Goal: Information Seeking & Learning: Learn about a topic

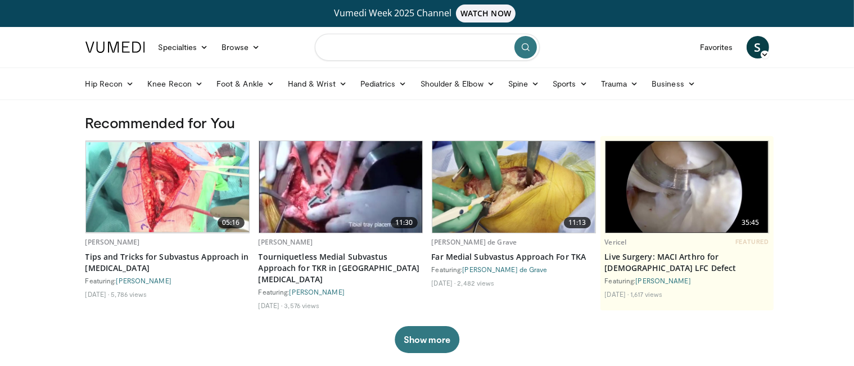
click at [444, 42] on input "Search topics, interventions" at bounding box center [427, 47] width 225 height 27
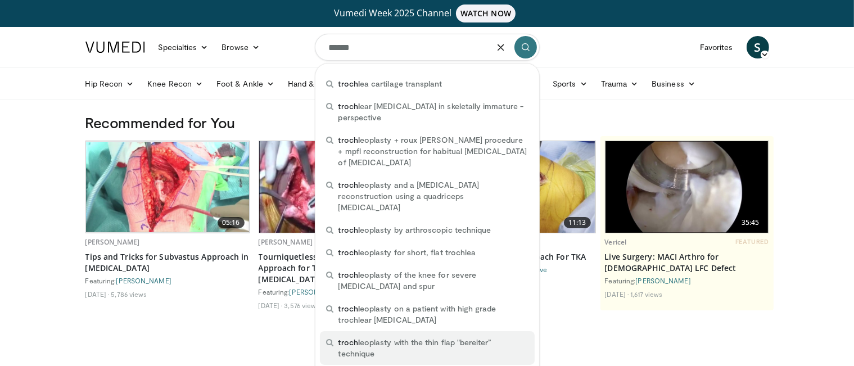
click at [391, 337] on span "trochl eoplasty with the thin flap "bereiter” technique" at bounding box center [432, 348] width 189 height 22
type input "**********"
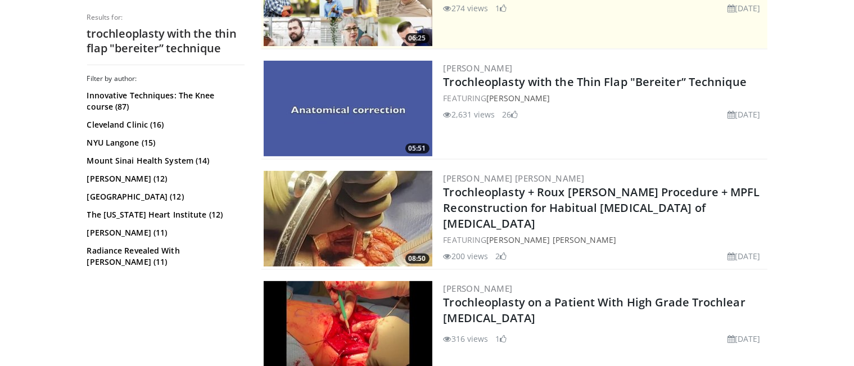
scroll to position [337, 0]
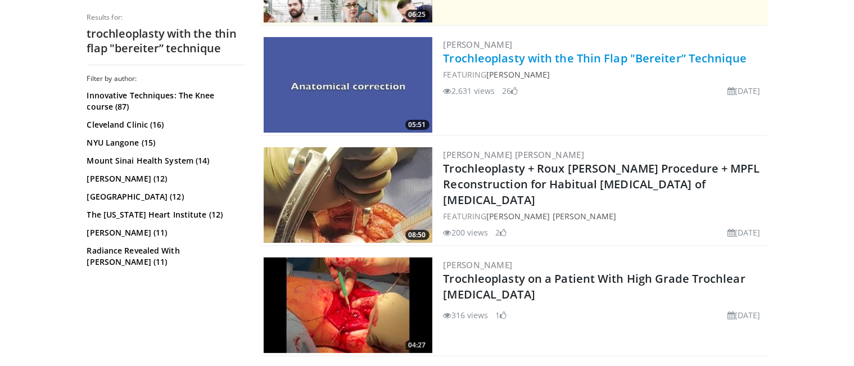
click at [497, 62] on link "Trochleoplasty with the Thin Flap "Bereiter” Technique" at bounding box center [594, 58] width 303 height 15
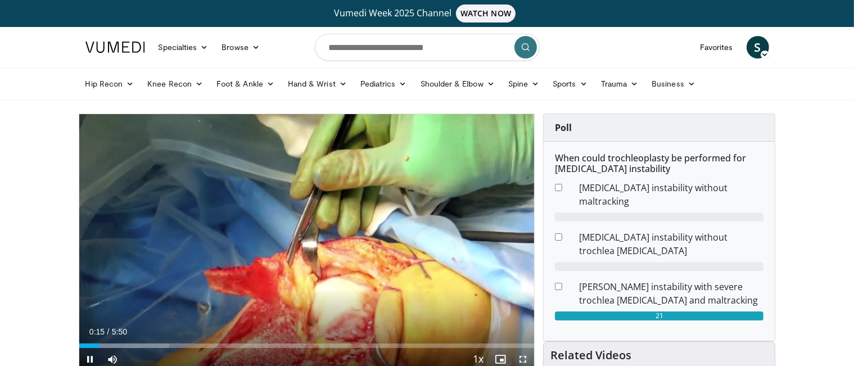
click at [523, 357] on span "Video Player" at bounding box center [522, 359] width 22 height 22
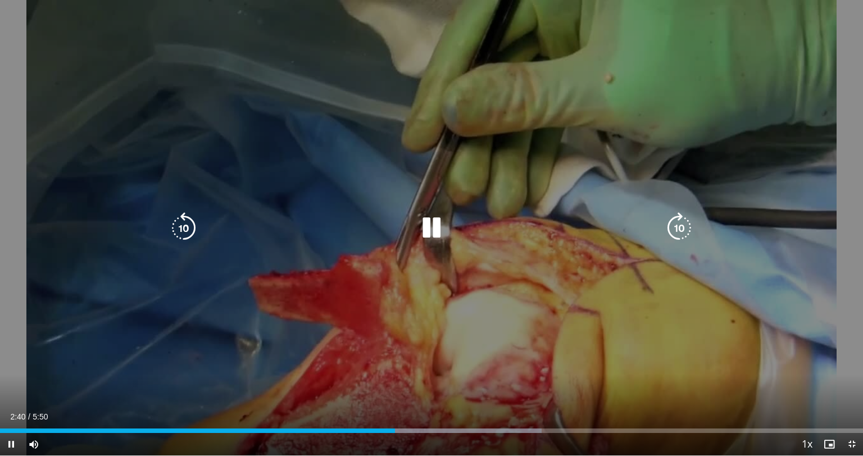
click at [436, 229] on icon "Video Player" at bounding box center [431, 227] width 31 height 31
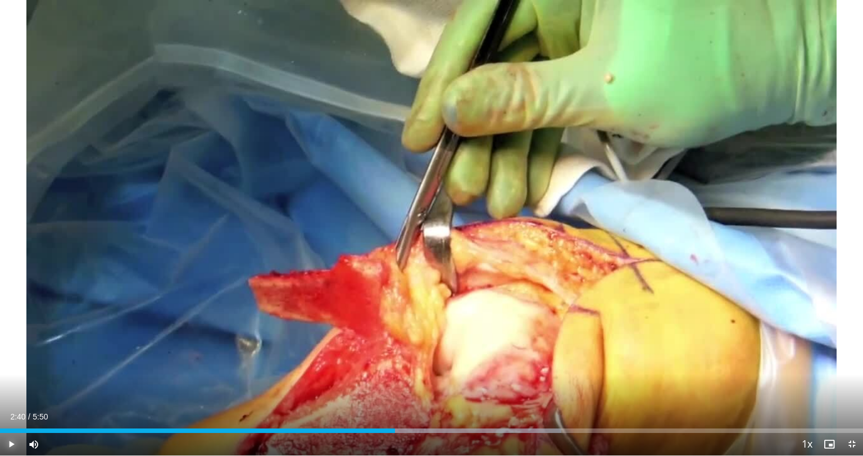
click at [11, 365] on span "Video Player" at bounding box center [11, 444] width 22 height 22
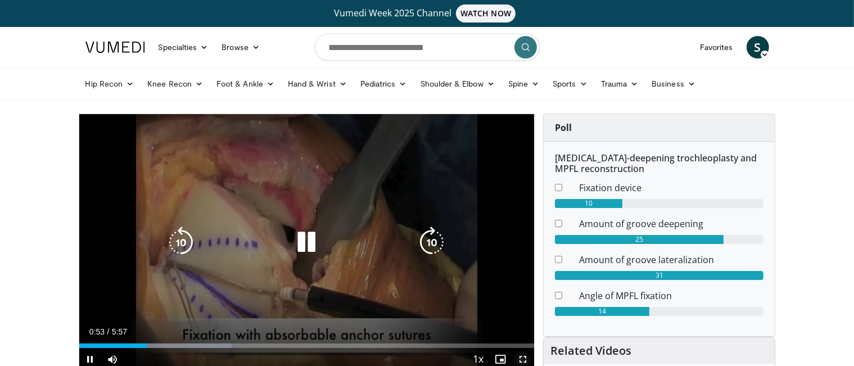
drag, startPoint x: 521, startPoint y: 357, endPoint x: 523, endPoint y: 425, distance: 68.0
click at [522, 357] on span "Video Player" at bounding box center [522, 359] width 22 height 22
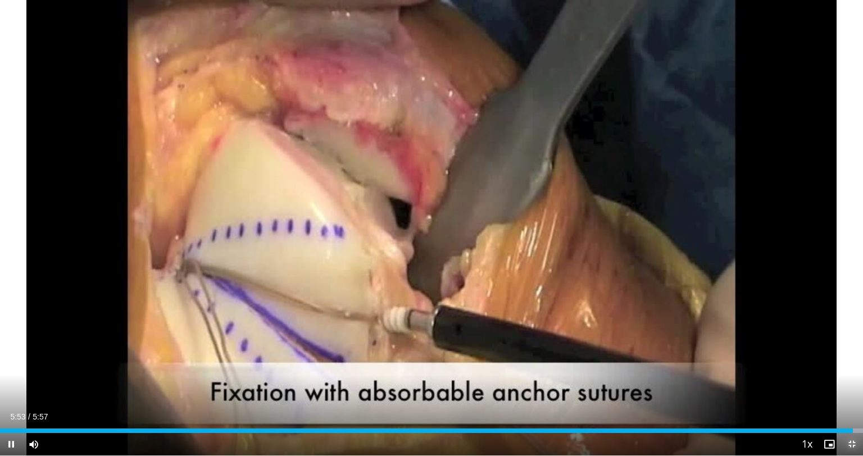
click at [853, 365] on span "Video Player" at bounding box center [852, 444] width 22 height 22
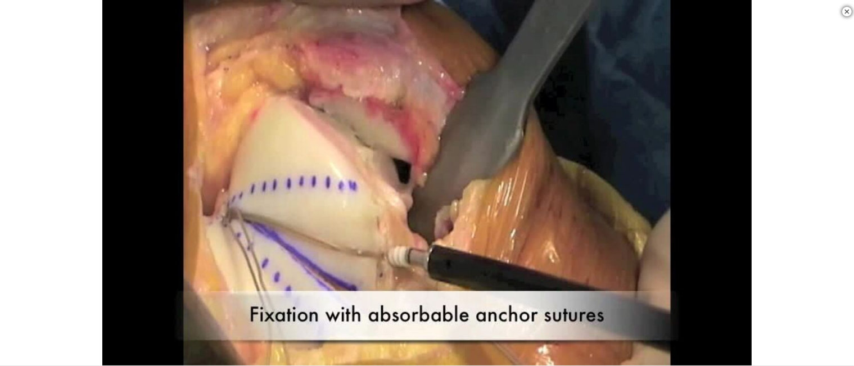
scroll to position [393, 0]
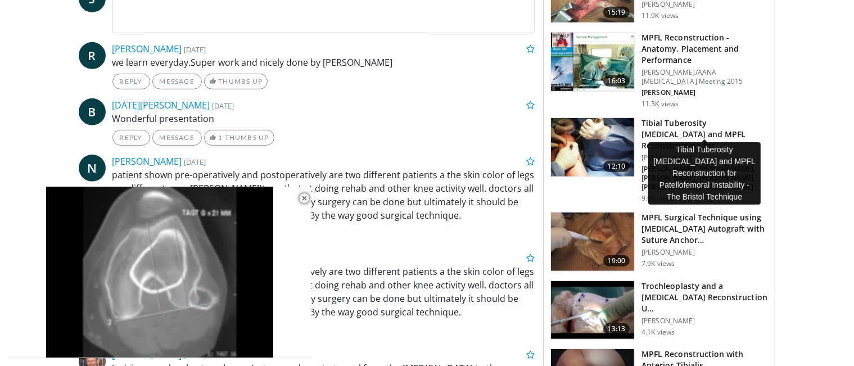
scroll to position [618, 0]
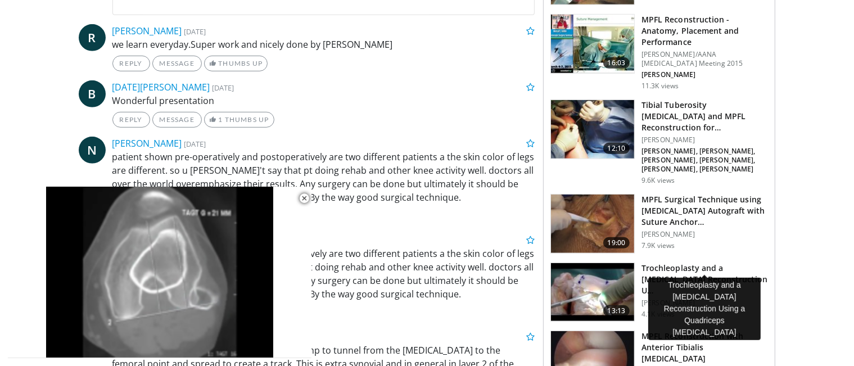
click at [668, 262] on h3 "Trochleoplasty and a [MEDICAL_DATA] Reconstruction U…" at bounding box center [704, 279] width 126 height 34
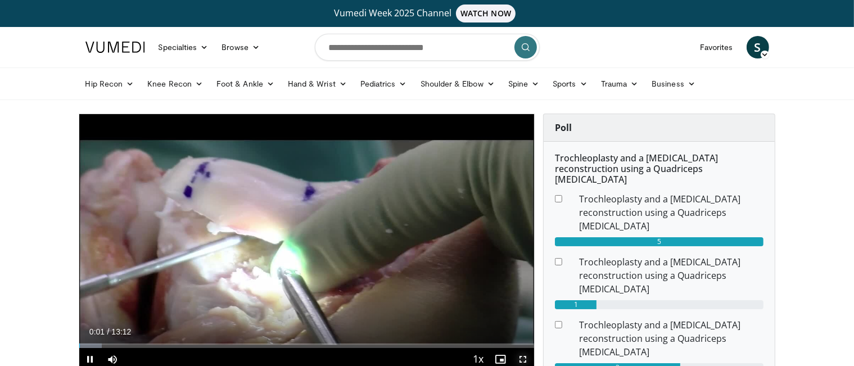
click at [523, 359] on span "Video Player" at bounding box center [522, 359] width 22 height 22
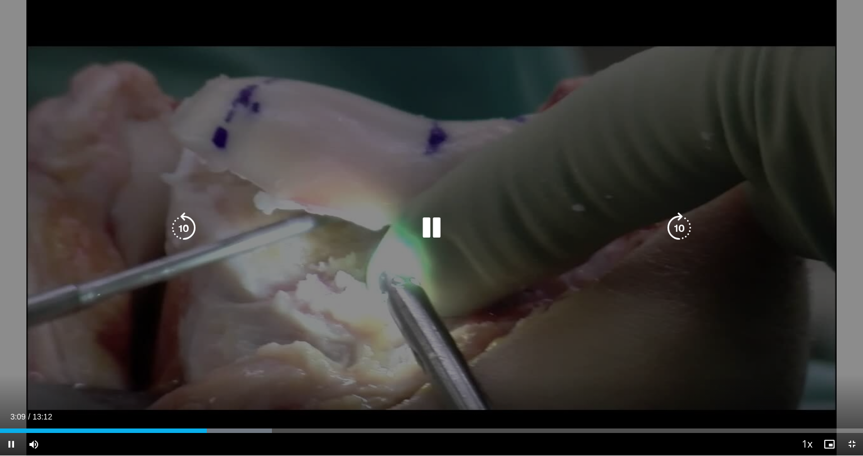
click at [182, 231] on icon "Video Player" at bounding box center [183, 227] width 31 height 31
click at [438, 232] on icon "Video Player" at bounding box center [431, 227] width 31 height 31
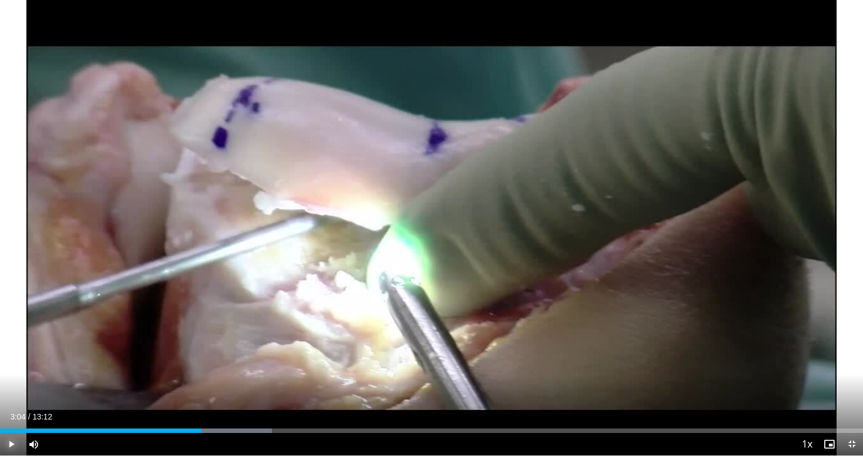
click at [10, 365] on span "Video Player" at bounding box center [11, 444] width 22 height 22
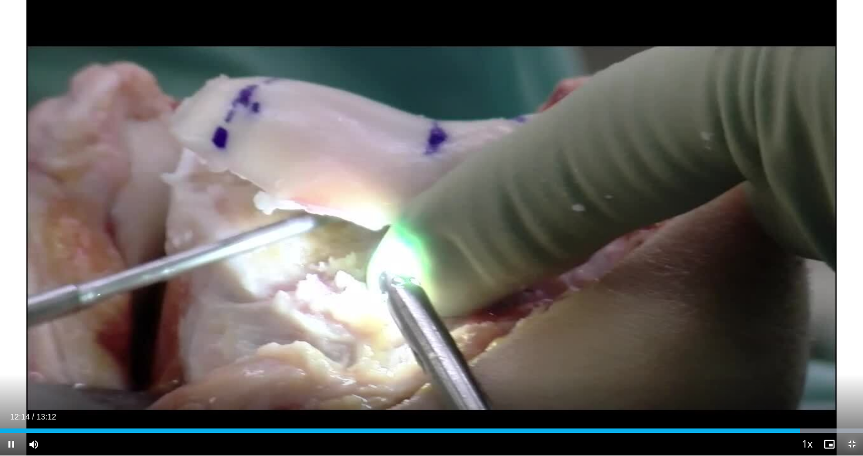
click at [853, 365] on span "Video Player" at bounding box center [852, 444] width 22 height 22
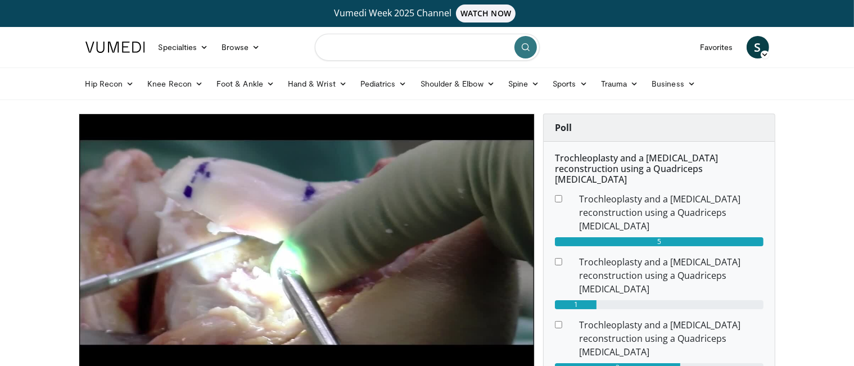
click at [427, 49] on input "Search topics, interventions" at bounding box center [427, 47] width 225 height 27
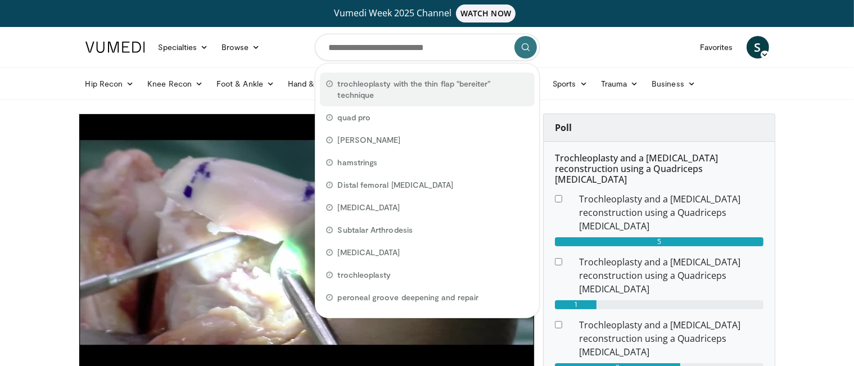
click at [400, 96] on span "trochleoplasty with the thin flap "bereiter” technique" at bounding box center [433, 89] width 190 height 22
type input "**********"
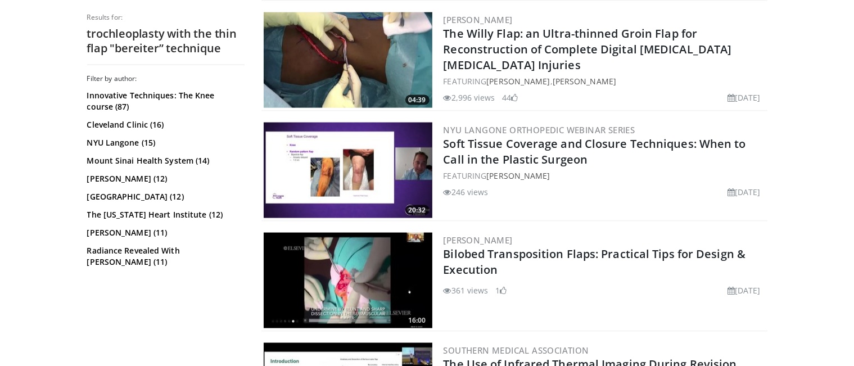
scroll to position [1517, 0]
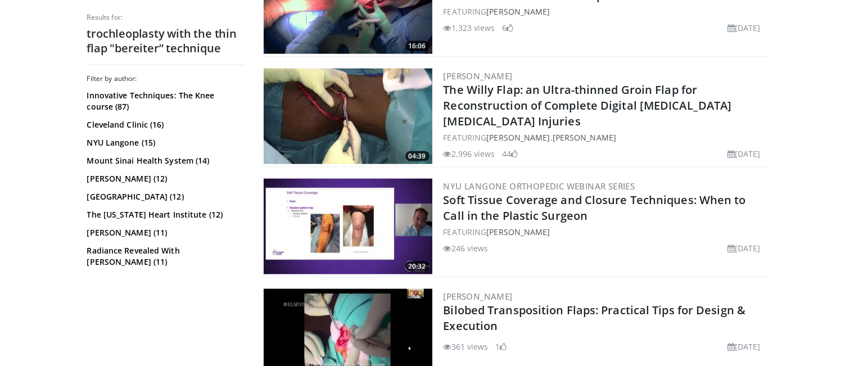
click at [387, 130] on img at bounding box center [348, 117] width 169 height 96
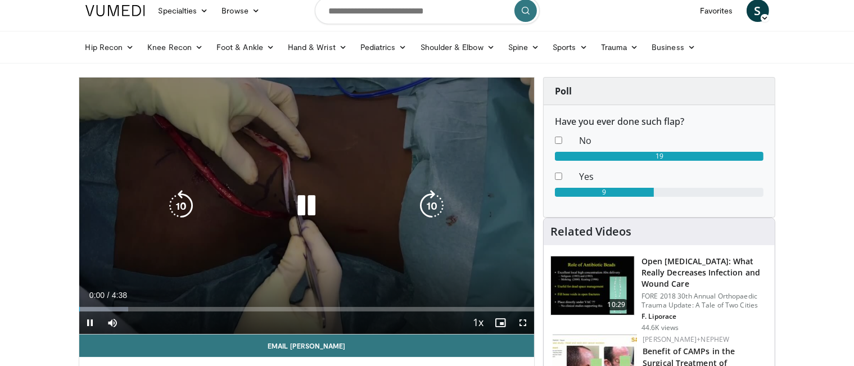
scroll to position [56, 0]
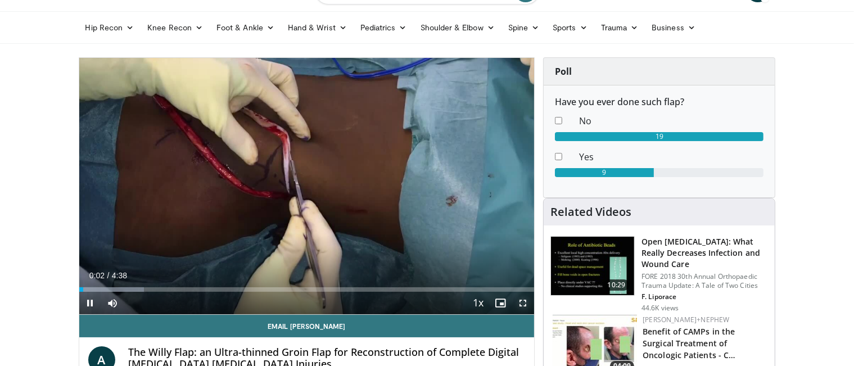
click at [522, 299] on span "Video Player" at bounding box center [522, 303] width 22 height 22
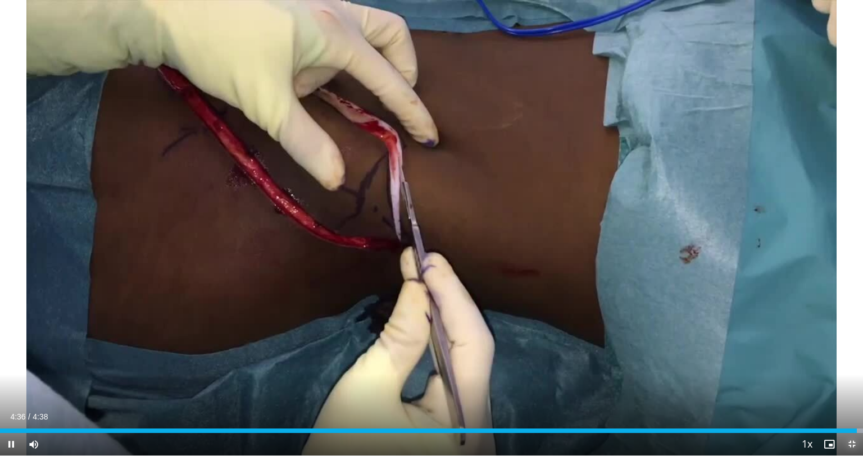
click at [853, 365] on span "Video Player" at bounding box center [852, 444] width 22 height 22
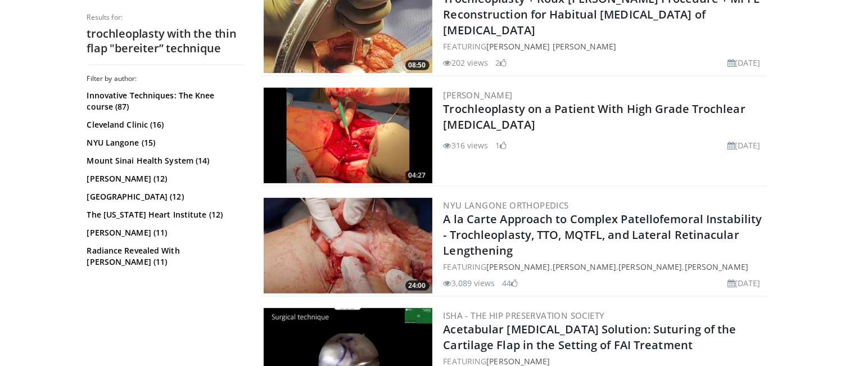
scroll to position [450, 0]
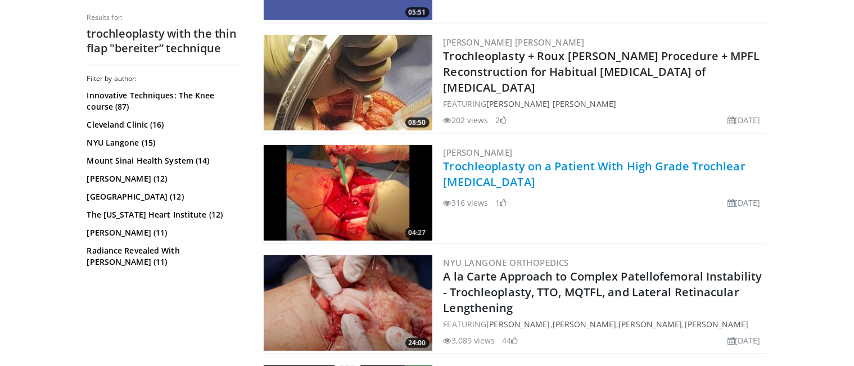
click at [528, 164] on link "Trochleoplasty on a Patient With High Grade Trochlear [MEDICAL_DATA]" at bounding box center [594, 173] width 302 height 31
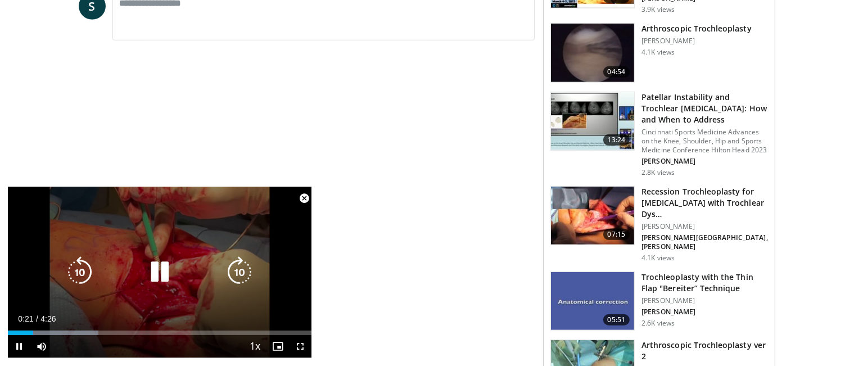
scroll to position [562, 0]
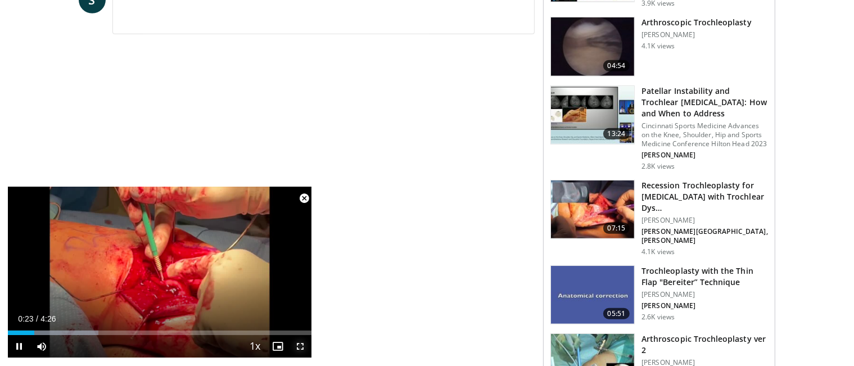
click at [303, 346] on span "Video Player" at bounding box center [300, 346] width 22 height 22
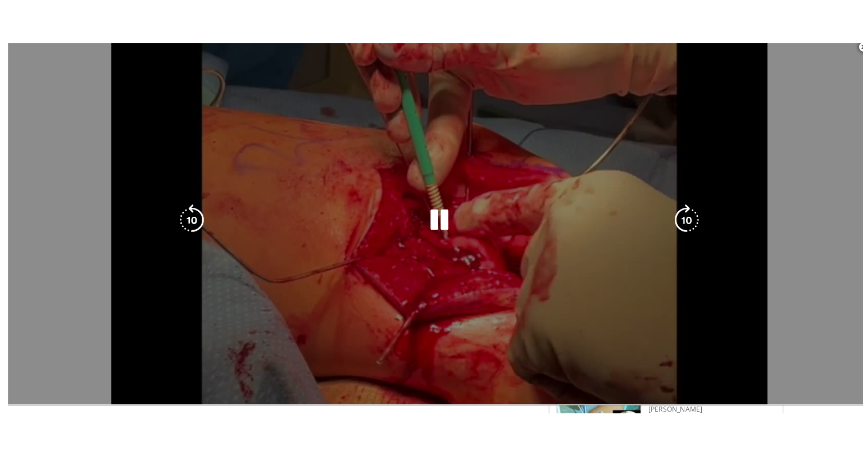
scroll to position [305, 0]
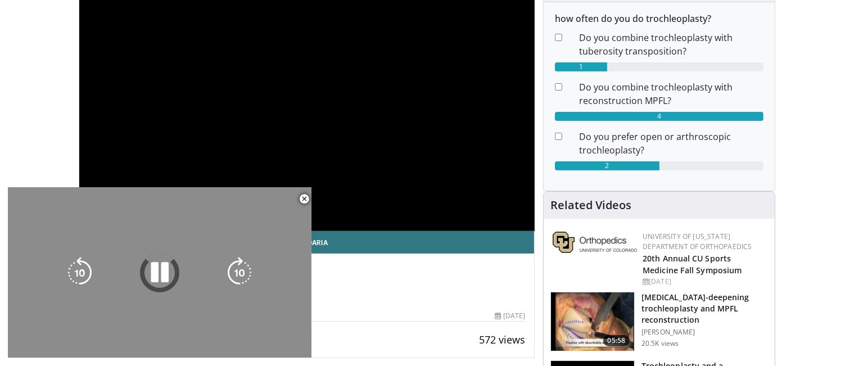
scroll to position [225, 0]
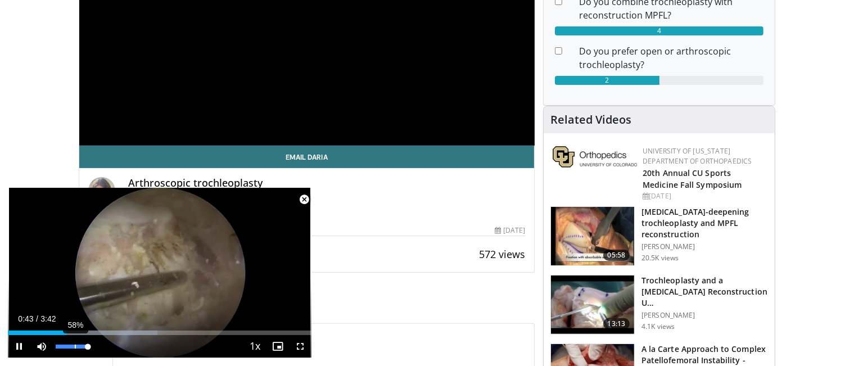
click at [74, 343] on div "58%" at bounding box center [71, 346] width 39 height 22
drag, startPoint x: 88, startPoint y: 344, endPoint x: 70, endPoint y: 346, distance: 18.6
click at [70, 346] on div "Volume Level" at bounding box center [63, 346] width 15 height 4
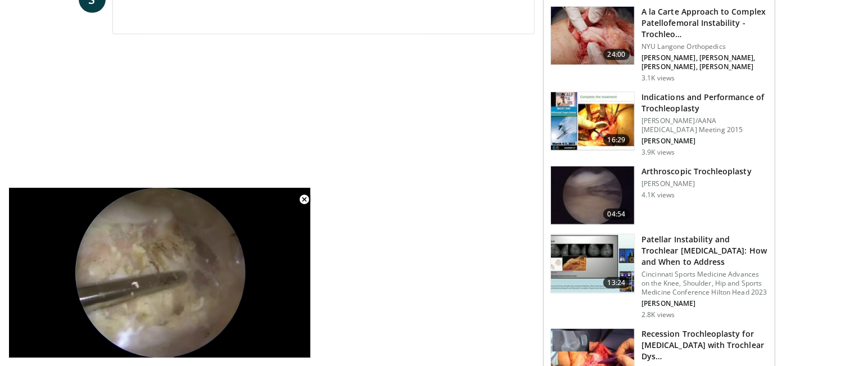
scroll to position [618, 0]
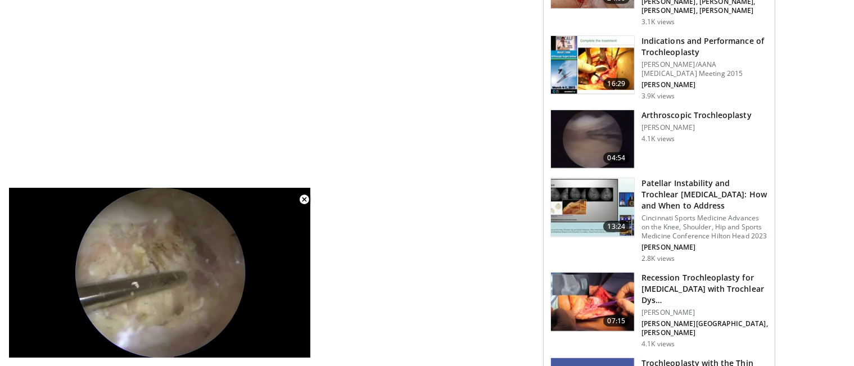
click at [607, 219] on img at bounding box center [592, 207] width 83 height 58
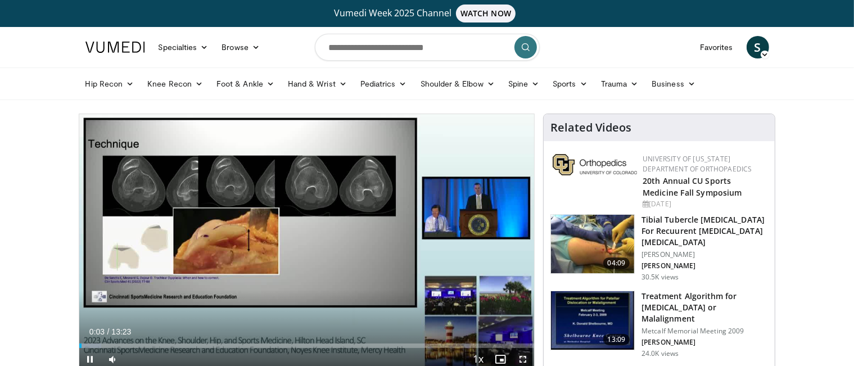
click at [524, 357] on span "Video Player" at bounding box center [522, 359] width 22 height 22
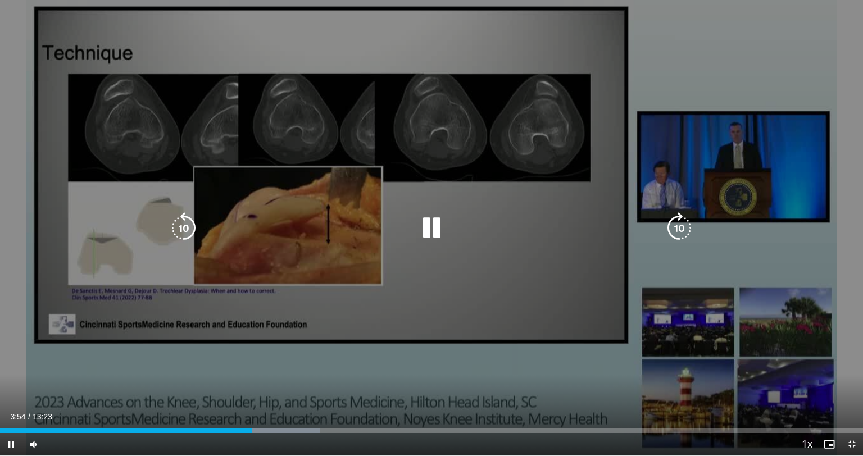
click at [180, 229] on icon "Video Player" at bounding box center [183, 227] width 31 height 31
click at [184, 228] on icon "Video Player" at bounding box center [183, 227] width 31 height 31
click at [182, 228] on icon "Video Player" at bounding box center [183, 227] width 31 height 31
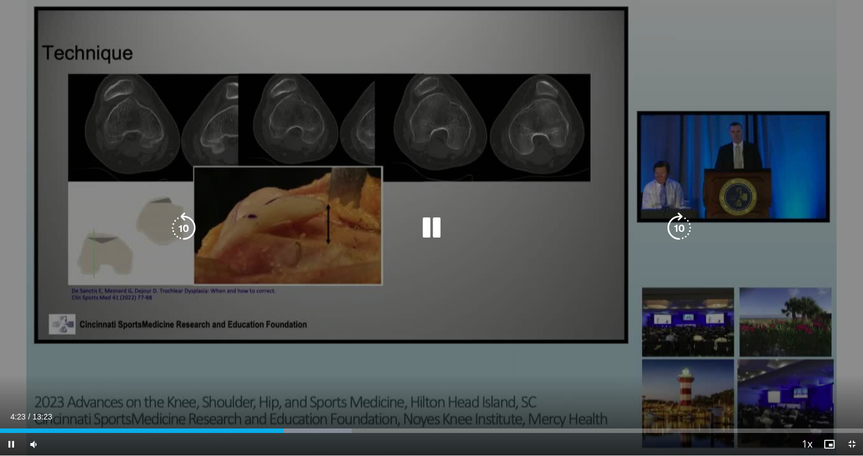
click at [173, 225] on icon "Video Player" at bounding box center [183, 227] width 31 height 31
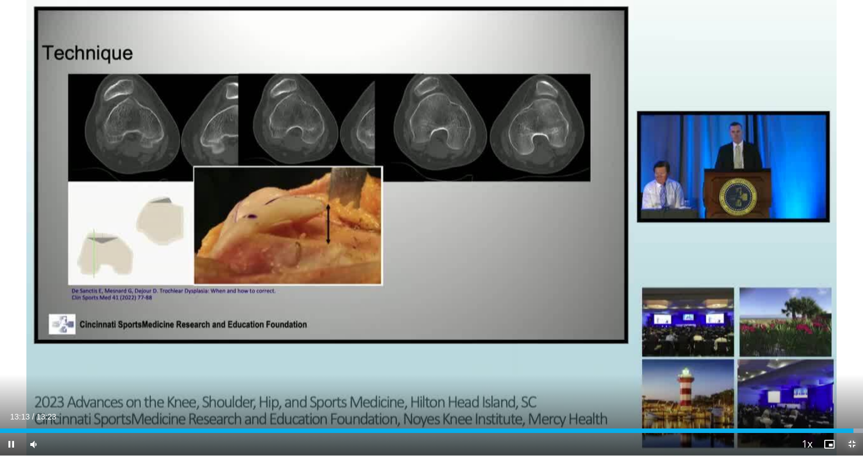
click at [850, 365] on span "Video Player" at bounding box center [852, 444] width 22 height 22
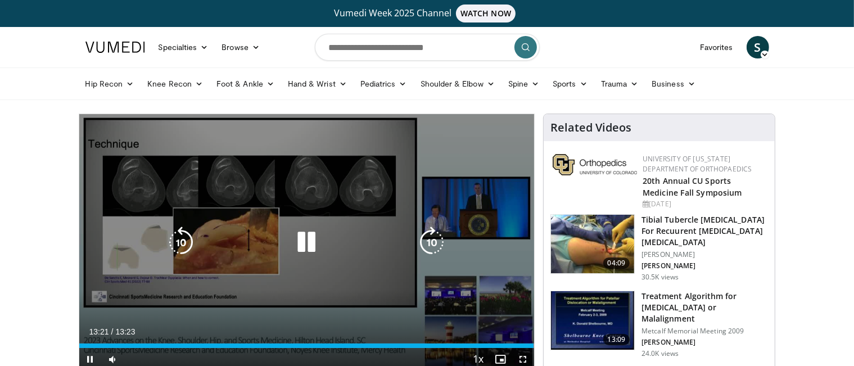
click at [313, 237] on icon "Video Player" at bounding box center [305, 241] width 31 height 31
